Goal: Browse casually: Explore the website without a specific task or goal

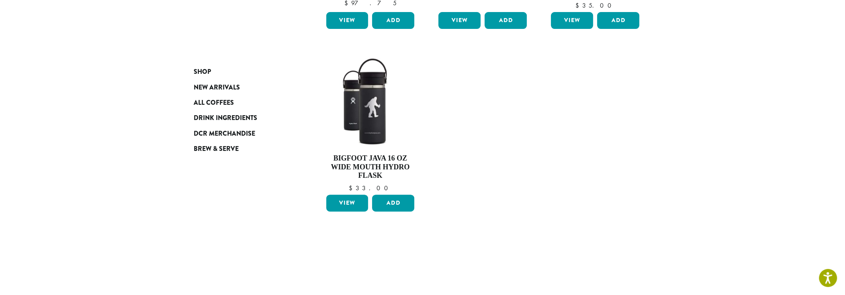
scroll to position [268, 0]
click at [347, 201] on link "View" at bounding box center [347, 203] width 42 height 17
click at [348, 201] on link "View" at bounding box center [347, 203] width 42 height 17
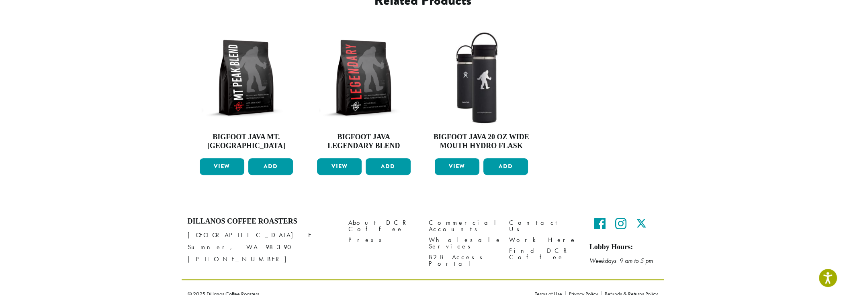
scroll to position [307, 0]
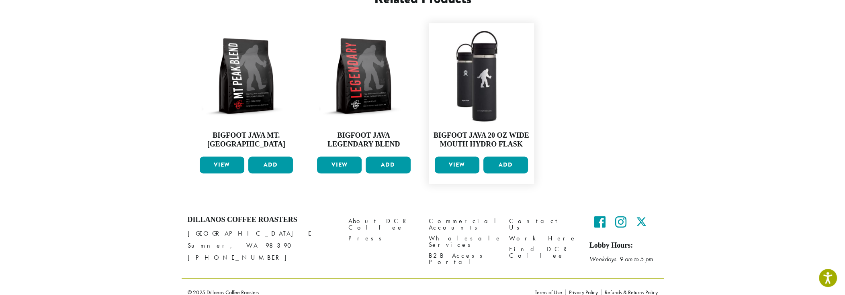
click at [461, 157] on link "View" at bounding box center [457, 165] width 45 height 17
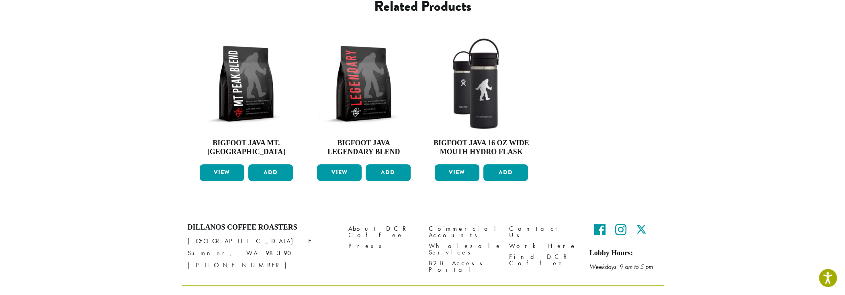
scroll to position [307, 0]
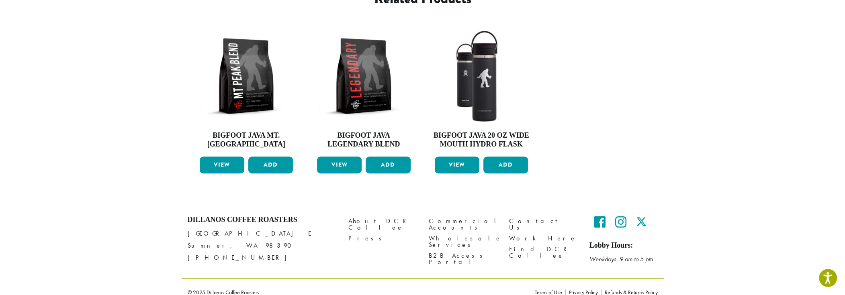
scroll to position [307, 0]
drag, startPoint x: 600, startPoint y: 161, endPoint x: 606, endPoint y: 157, distance: 7.0
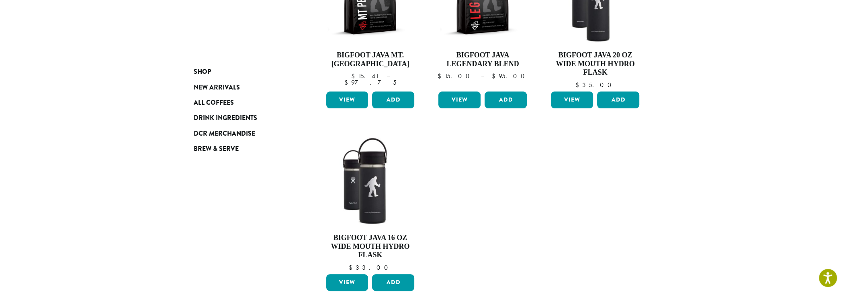
scroll to position [214, 0]
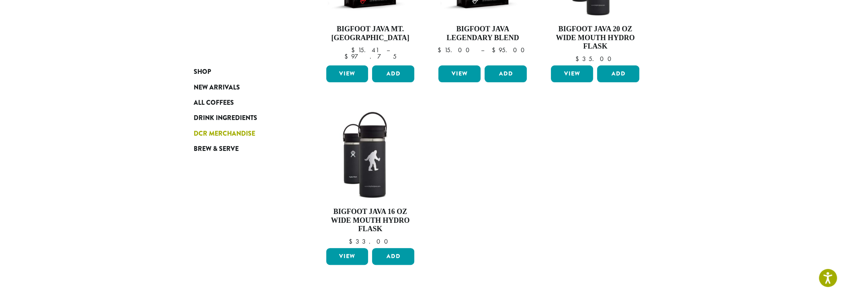
click at [229, 135] on span "DCR Merchandise" at bounding box center [224, 134] width 61 height 10
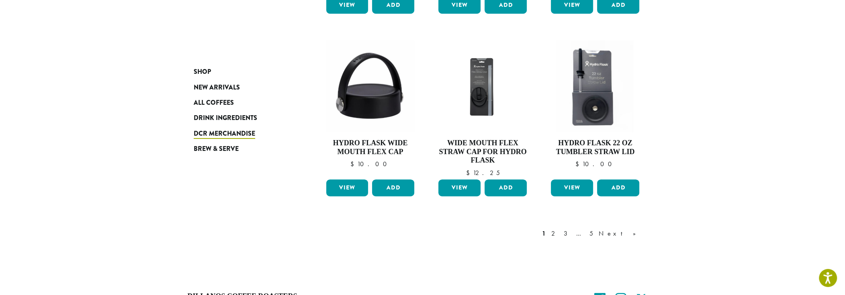
scroll to position [670, 0]
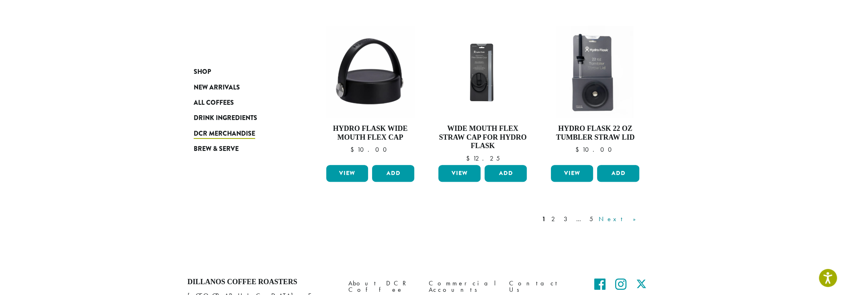
click at [635, 219] on link "Next »" at bounding box center [620, 220] width 46 height 10
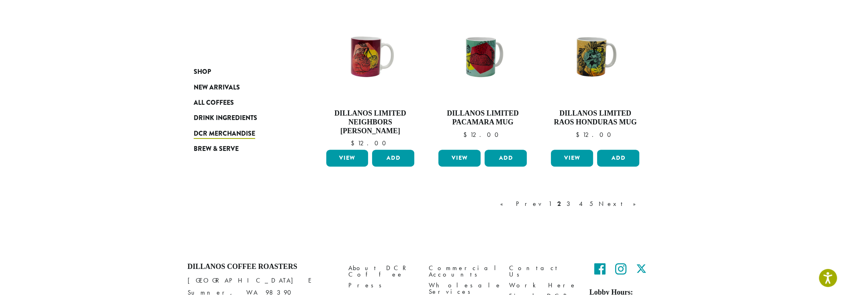
scroll to position [716, 0]
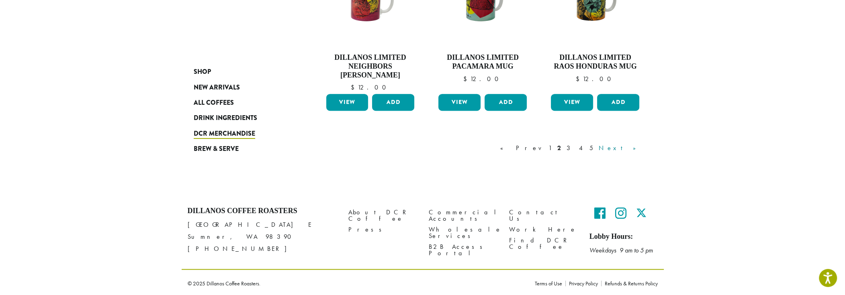
click at [635, 146] on link "Next »" at bounding box center [620, 148] width 46 height 10
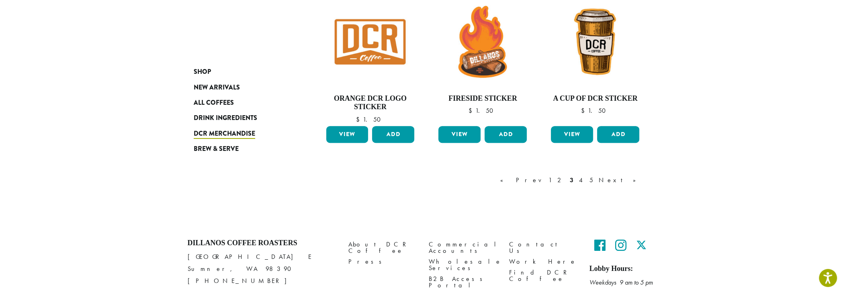
scroll to position [699, 0]
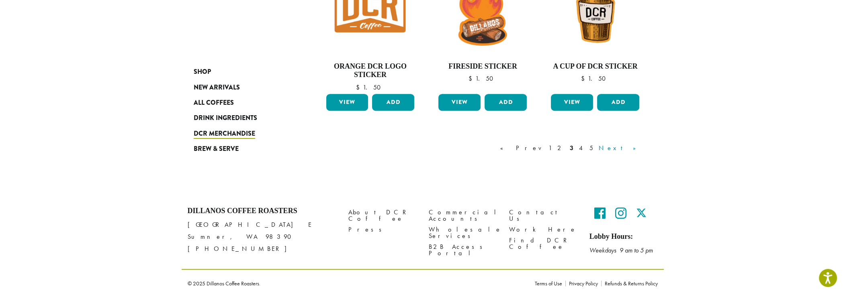
click at [635, 147] on link "Next »" at bounding box center [620, 148] width 46 height 10
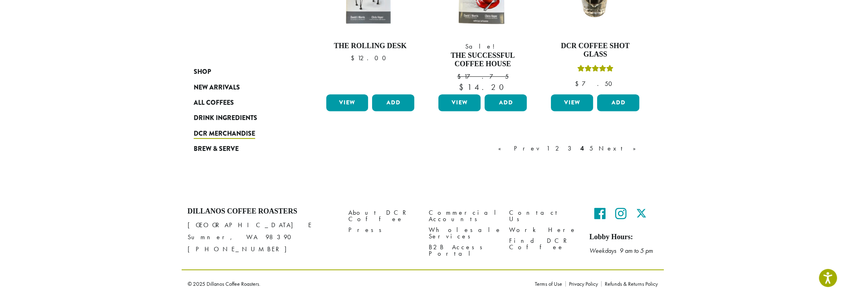
scroll to position [720, 0]
click at [635, 145] on link "Next »" at bounding box center [620, 148] width 46 height 10
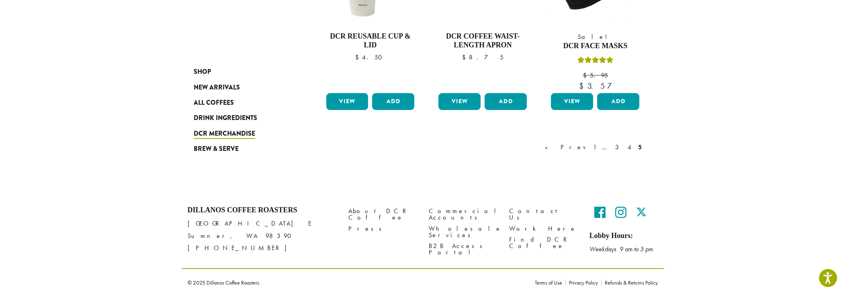
scroll to position [207, 0]
click at [220, 88] on span "New Arrivals" at bounding box center [217, 88] width 46 height 10
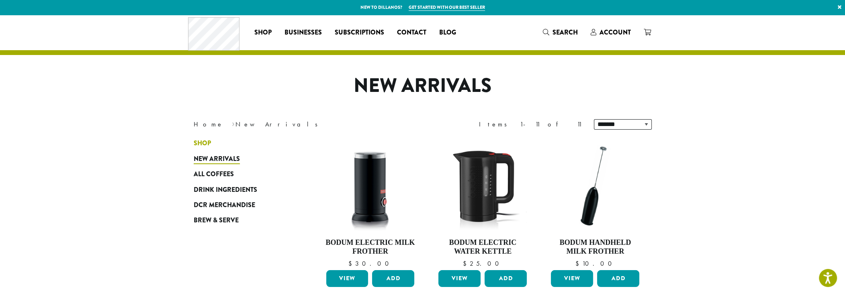
click at [210, 142] on span "Shop" at bounding box center [202, 144] width 17 height 10
